Goal: Task Accomplishment & Management: Manage account settings

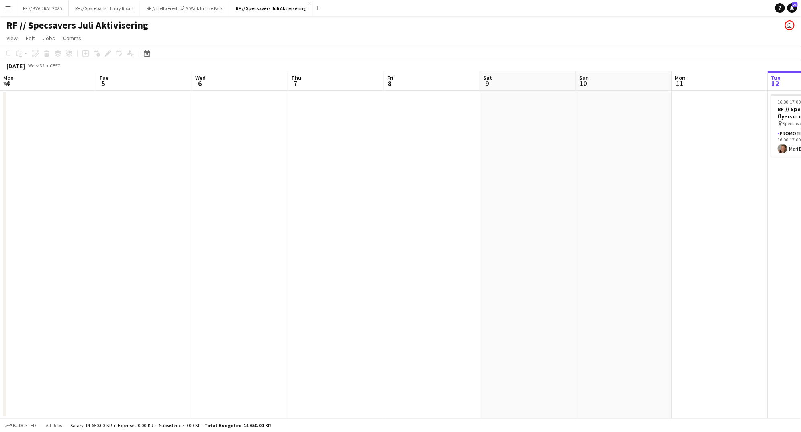
scroll to position [0, 272]
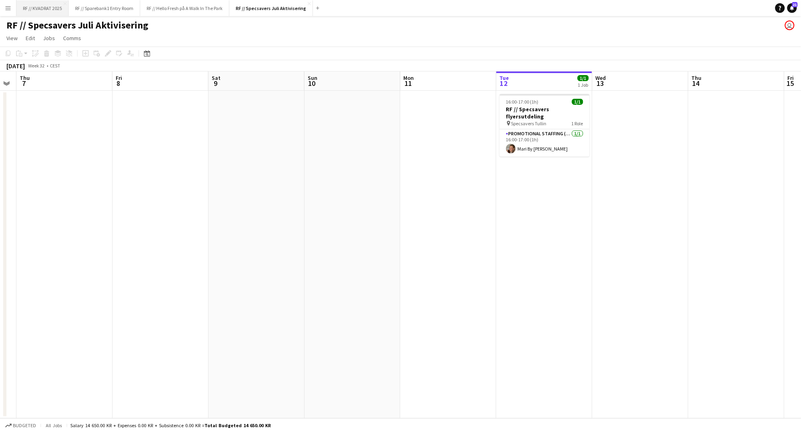
click at [43, 8] on button "RF // KVADRAT 2025 Close" at bounding box center [42, 8] width 52 height 16
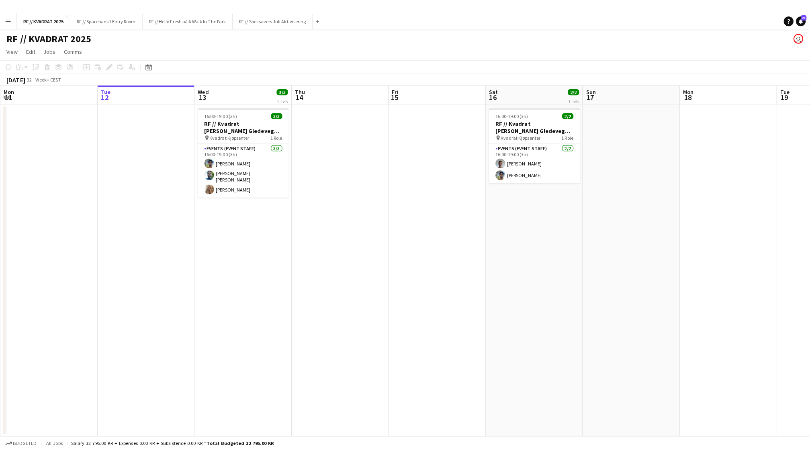
scroll to position [0, 203]
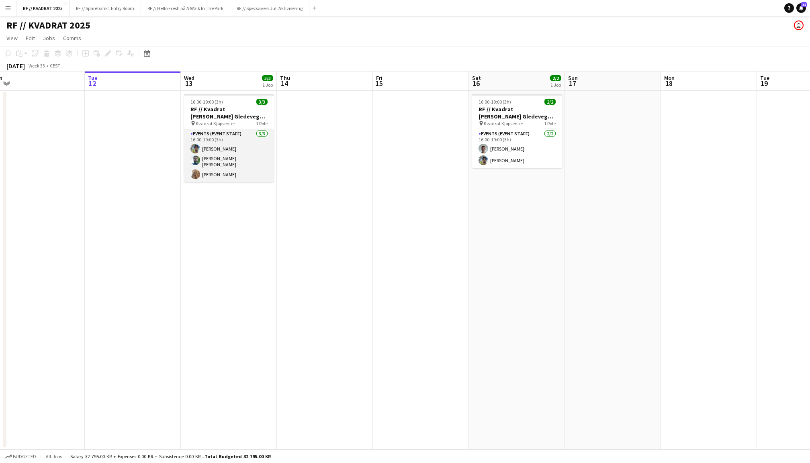
click at [223, 150] on app-card-role "Events (Event Staff) 3/3 16:00-19:00 (3h) Ramzan Bashir Anders Lerang Larsen Ce…" at bounding box center [229, 155] width 90 height 53
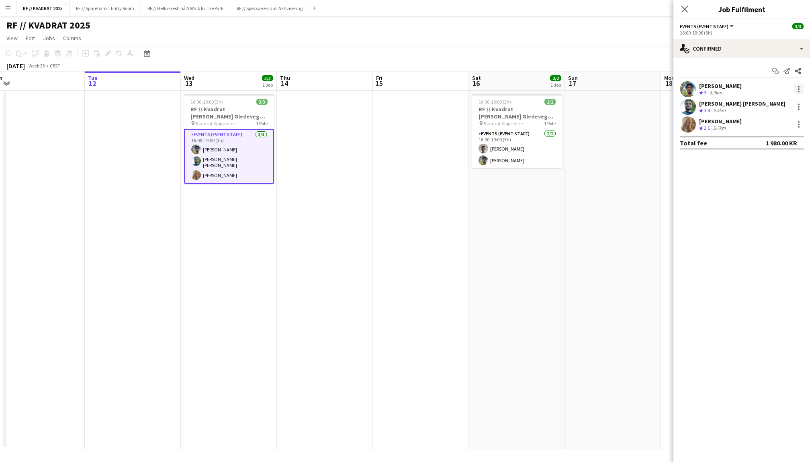
click at [798, 91] on div at bounding box center [799, 92] width 2 height 2
click at [764, 176] on button "Remove" at bounding box center [772, 180] width 63 height 19
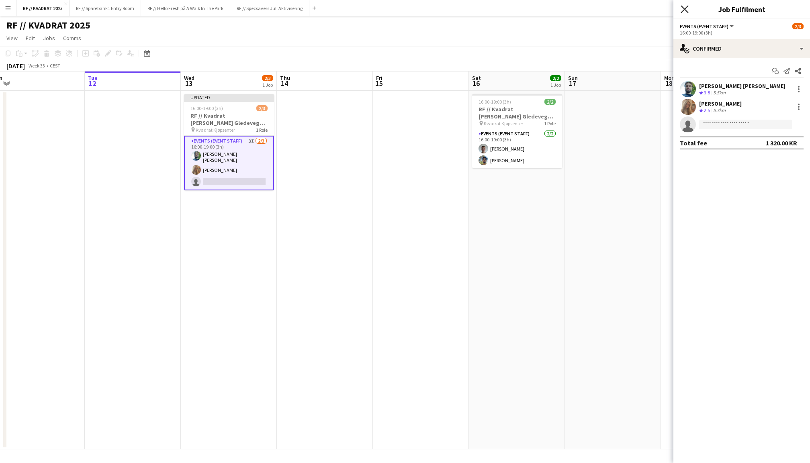
click at [686, 9] on icon "Close pop-in" at bounding box center [685, 9] width 8 height 8
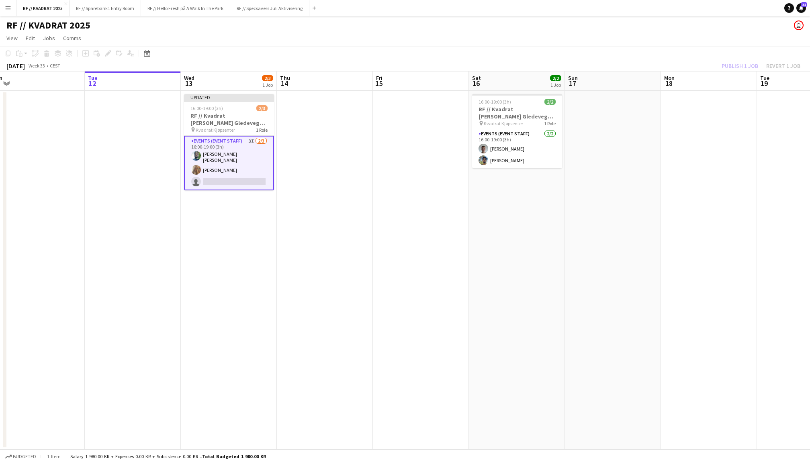
click at [742, 66] on div "Publish 1 job Revert 1 job" at bounding box center [761, 66] width 98 height 10
click at [742, 66] on button "Publish 1 job" at bounding box center [740, 66] width 43 height 10
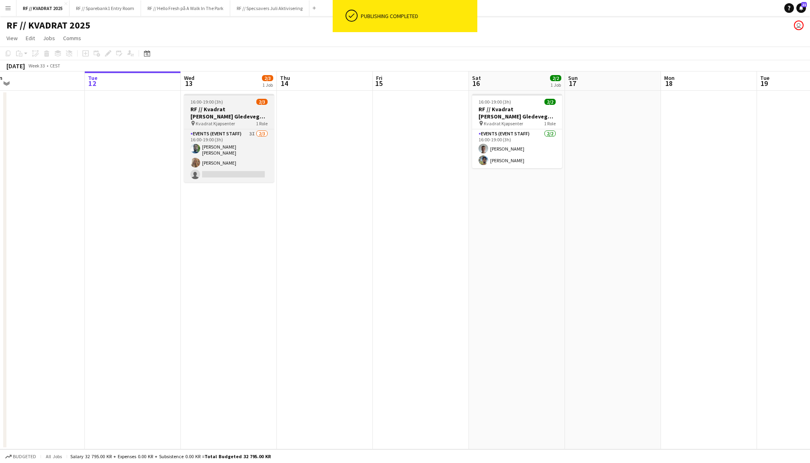
click at [233, 113] on h3 "RF // Kvadrat [PERSON_NAME] Gledevegg Oppsett" at bounding box center [229, 113] width 90 height 14
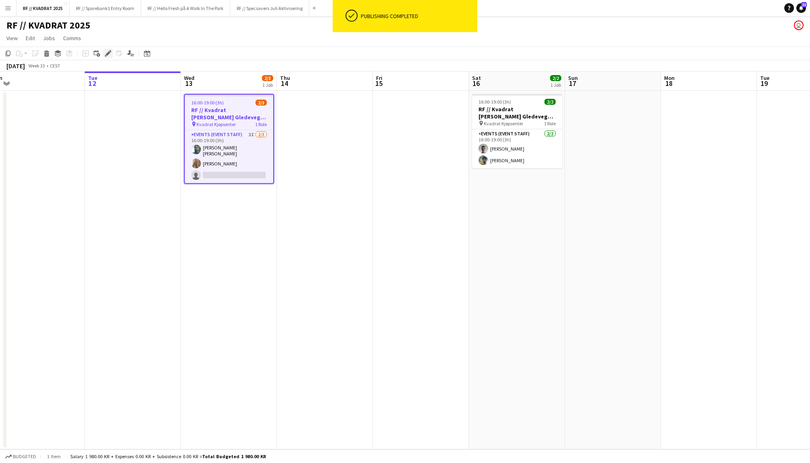
click at [110, 52] on icon "Edit" at bounding box center [108, 53] width 6 height 6
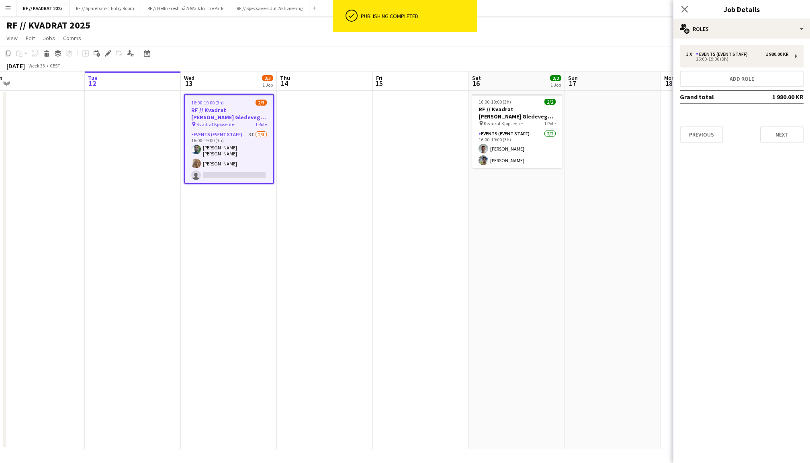
click at [711, 43] on div "3 x Events (Event Staff) 1 980.00 KR 16:00-19:00 (3h) Add role Grand total 1 98…" at bounding box center [742, 94] width 137 height 111
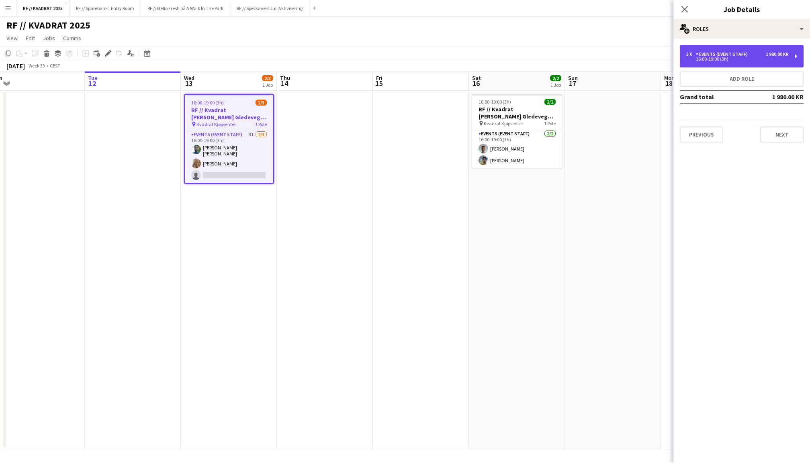
click at [712, 60] on div "16:00-19:00 (3h)" at bounding box center [737, 59] width 102 height 4
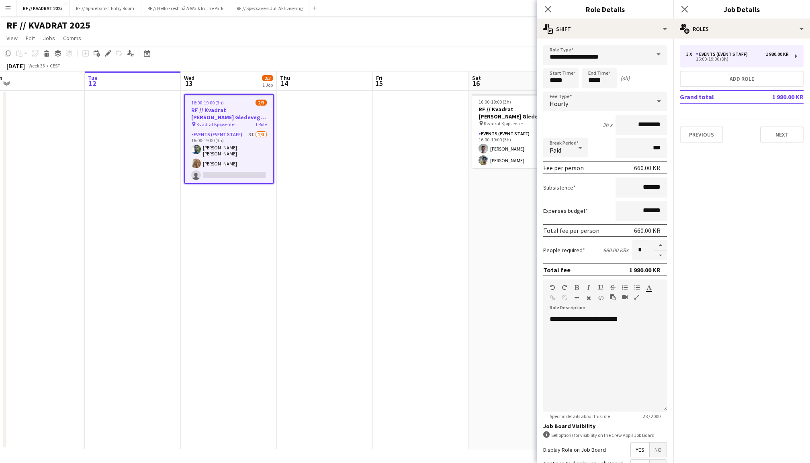
click at [663, 260] on form "**********" at bounding box center [605, 295] width 137 height 500
click at [662, 252] on button "button" at bounding box center [660, 256] width 13 height 10
type input "*"
click at [687, 7] on icon at bounding box center [685, 9] width 8 height 8
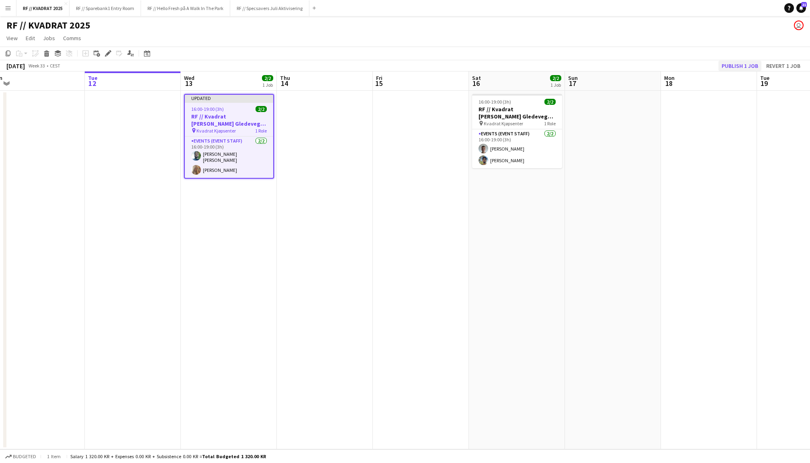
click at [748, 61] on button "Publish 1 job" at bounding box center [740, 66] width 43 height 10
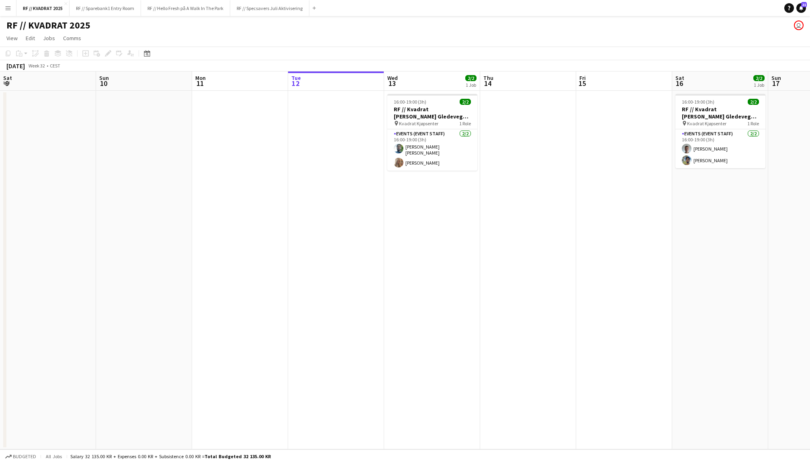
scroll to position [0, 192]
